Goal: Find specific page/section: Find specific page/section

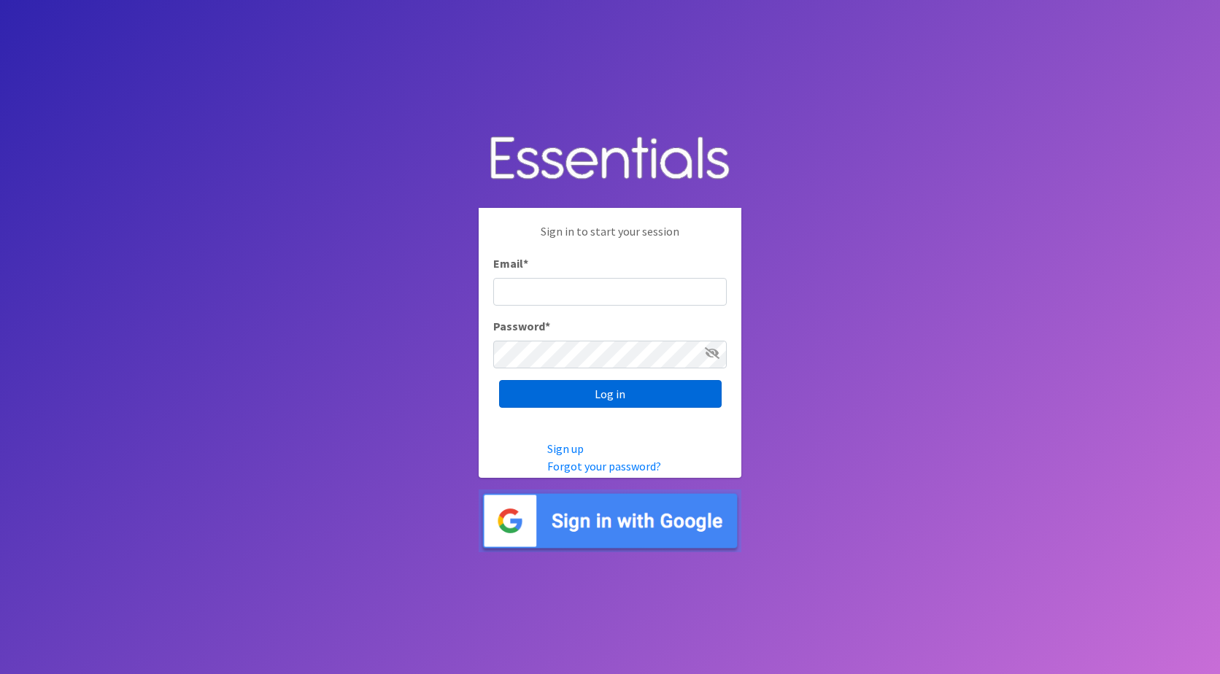
type input "[PERSON_NAME][EMAIL_ADDRESS][DOMAIN_NAME]"
click at [597, 399] on input "Log in" at bounding box center [610, 394] width 222 height 28
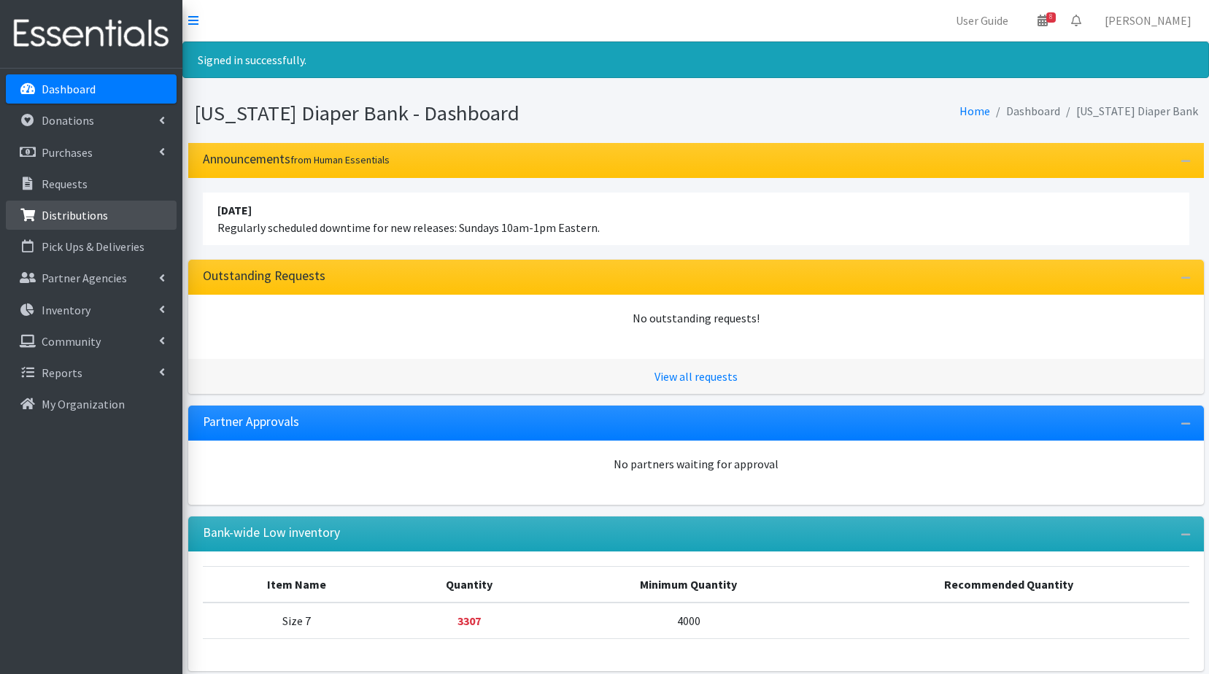
click at [78, 222] on p "Distributions" at bounding box center [75, 215] width 66 height 15
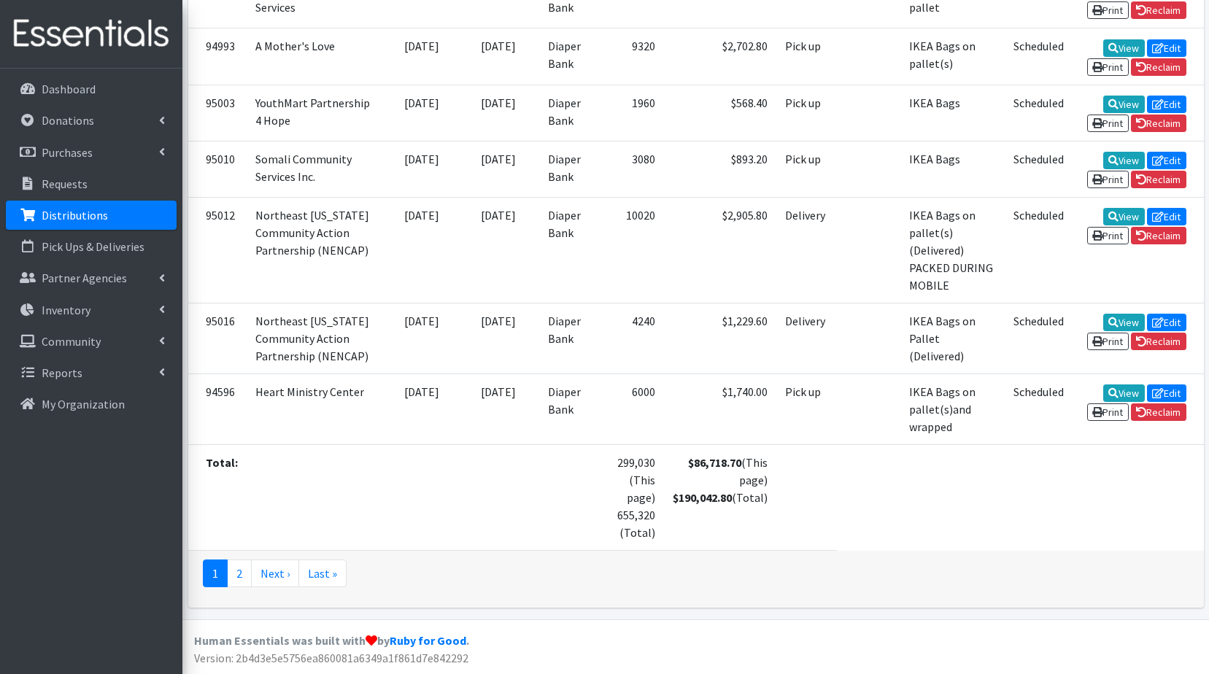
scroll to position [4502, 0]
click at [241, 572] on link "2" at bounding box center [239, 574] width 25 height 28
